Goal: Navigation & Orientation: Find specific page/section

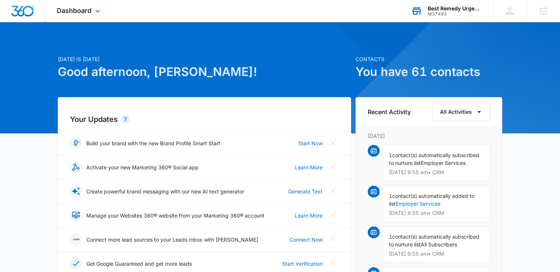
click at [449, 11] on div "M37493" at bounding box center [455, 13] width 54 height 5
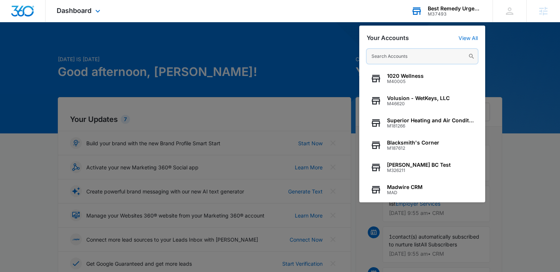
click at [392, 55] on input "text" at bounding box center [422, 56] width 111 height 15
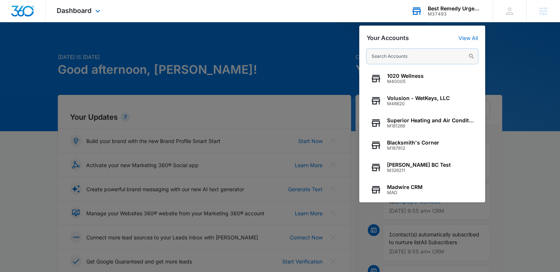
paste input "M179791"
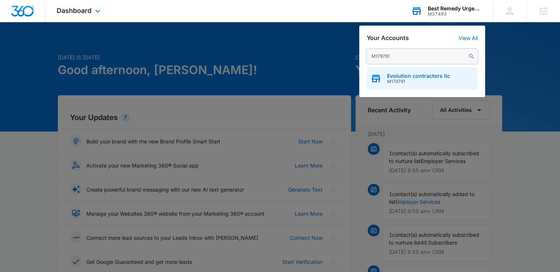
type input "M179791"
click at [392, 85] on div "Evolution contractors llc M179791" at bounding box center [422, 78] width 111 height 22
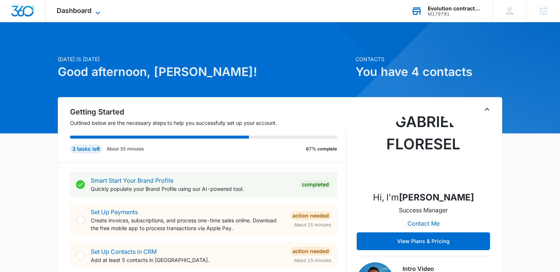
click at [62, 11] on span "Dashboard" at bounding box center [74, 11] width 35 height 8
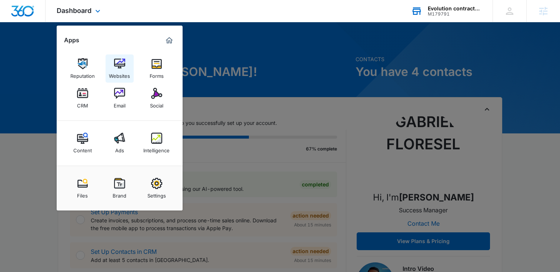
click at [119, 68] on img at bounding box center [119, 63] width 11 height 11
